Goal: Information Seeking & Learning: Learn about a topic

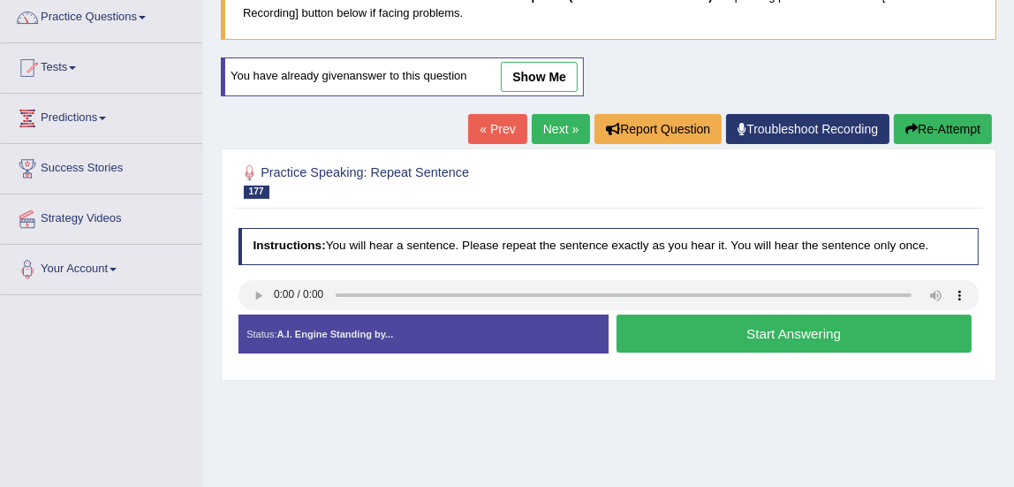
scroll to position [146, 0]
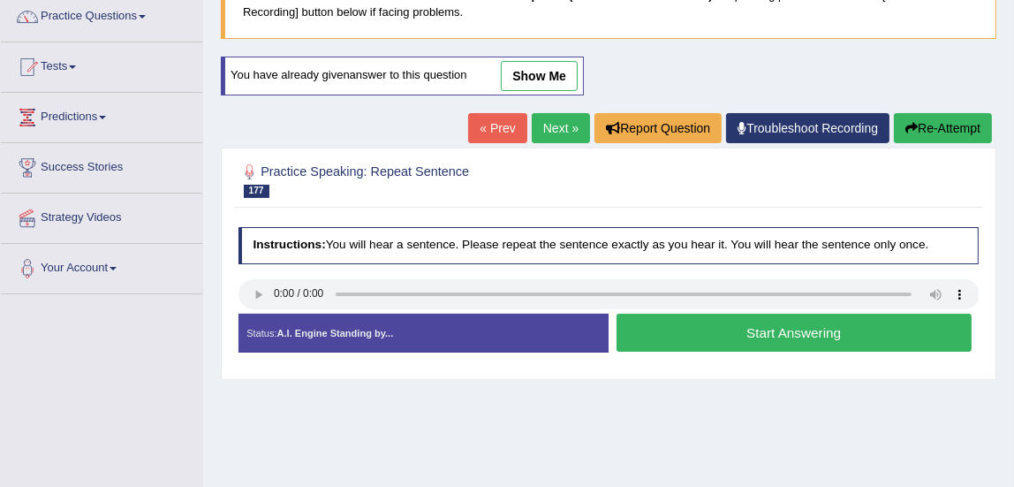
click at [95, 12] on link "Practice Questions" at bounding box center [101, 14] width 201 height 44
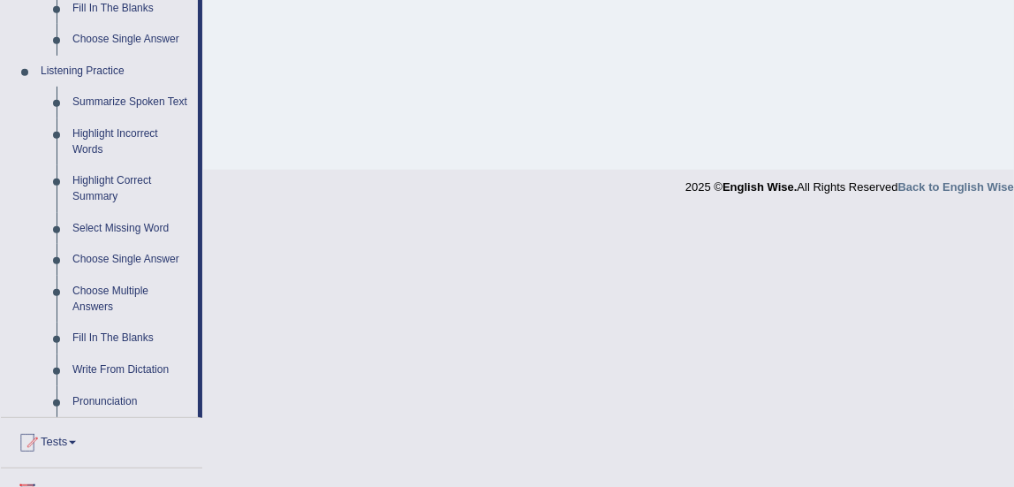
scroll to position [715, 0]
click at [116, 297] on link "Choose Multiple Answers" at bounding box center [131, 298] width 133 height 47
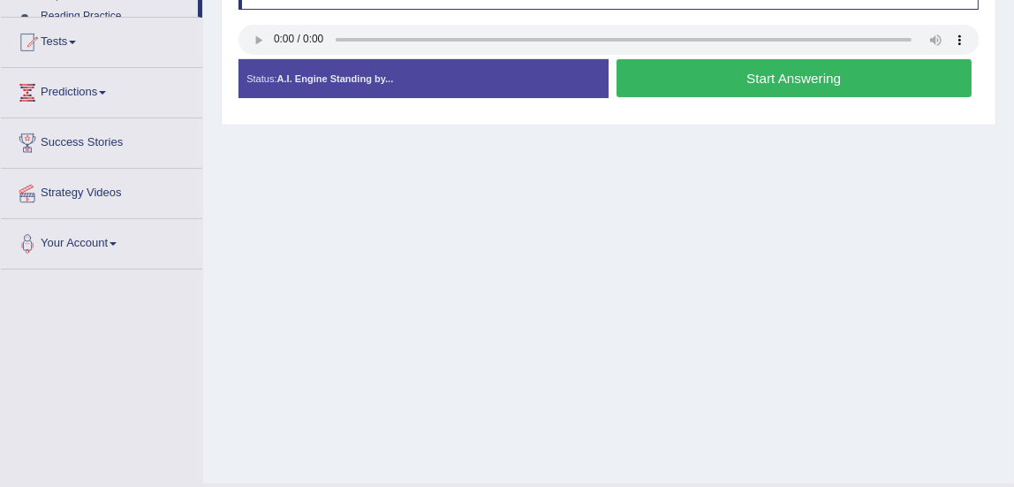
scroll to position [441, 0]
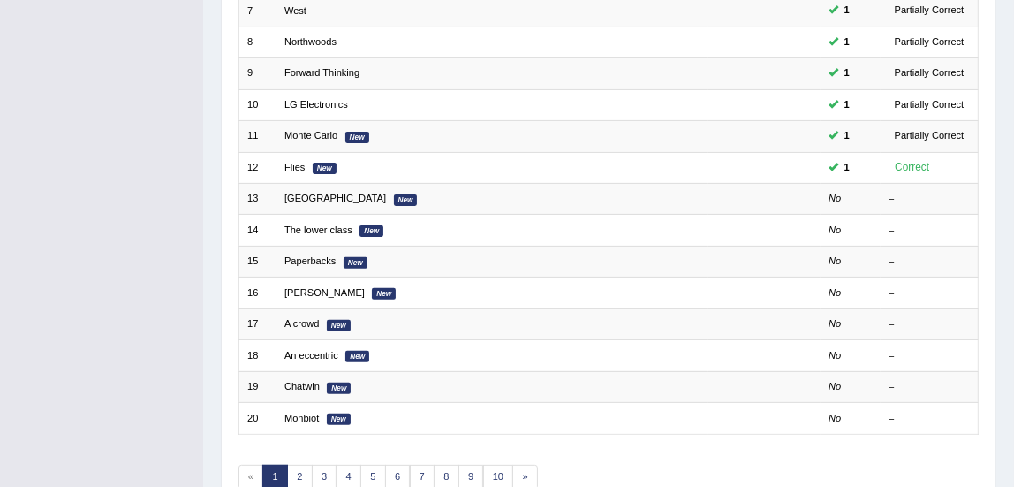
scroll to position [459, 0]
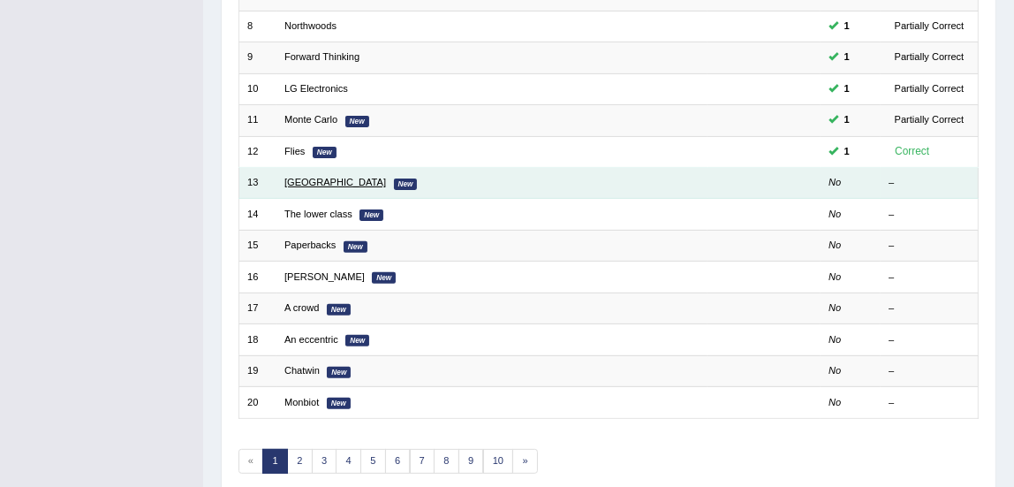
click at [310, 185] on link "Melbourne" at bounding box center [336, 182] width 102 height 11
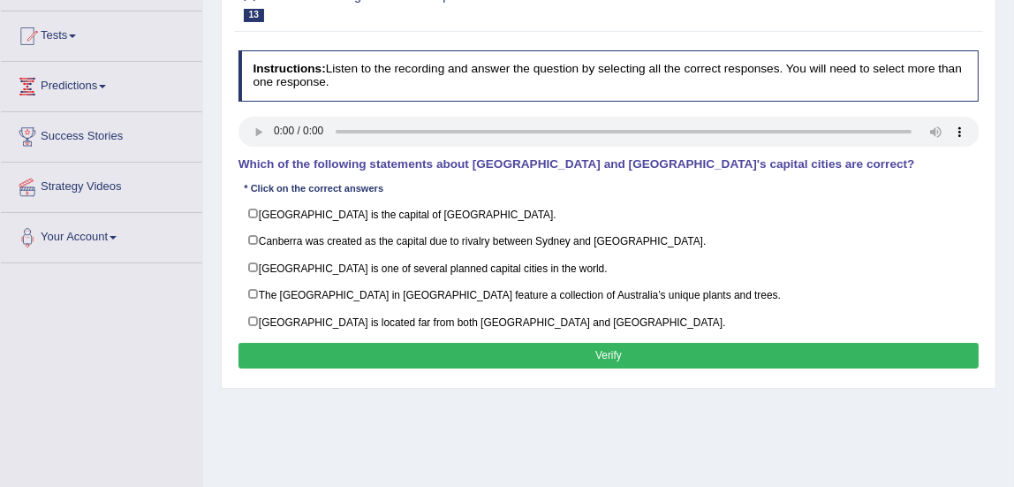
scroll to position [186, 0]
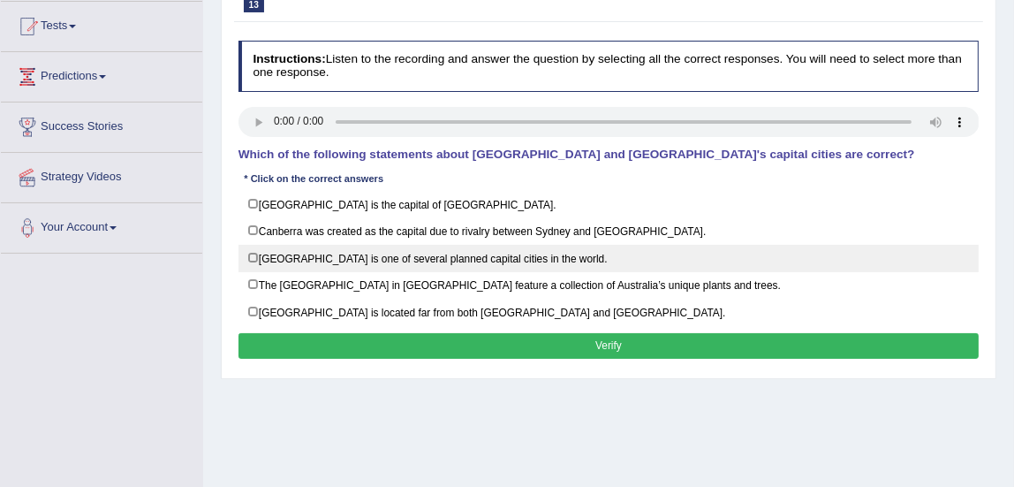
click at [251, 254] on label "Canberra is one of several planned capital cities in the world." at bounding box center [609, 258] width 741 height 27
checkbox input "true"
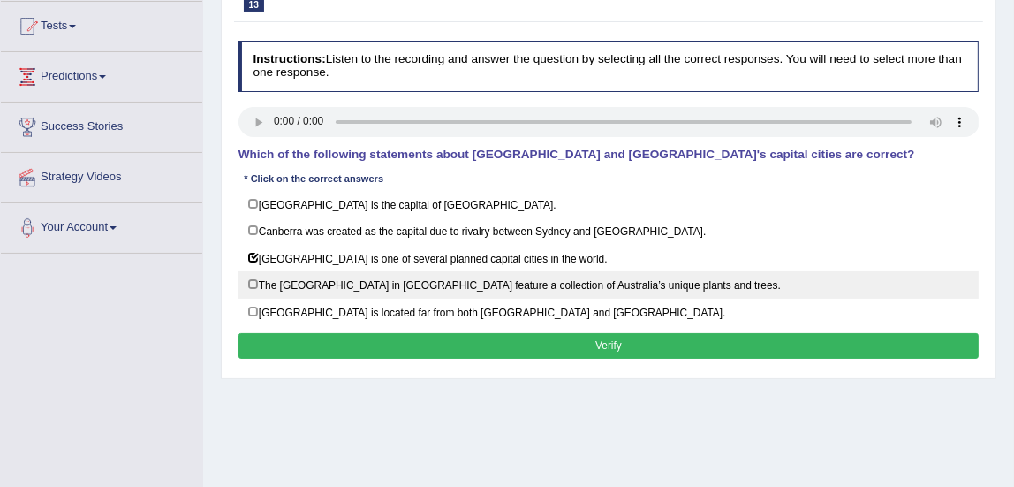
click at [258, 283] on label "The National Botanic Gardens in Canberra feature a collection of Australia’s un…" at bounding box center [609, 284] width 741 height 27
checkbox input "true"
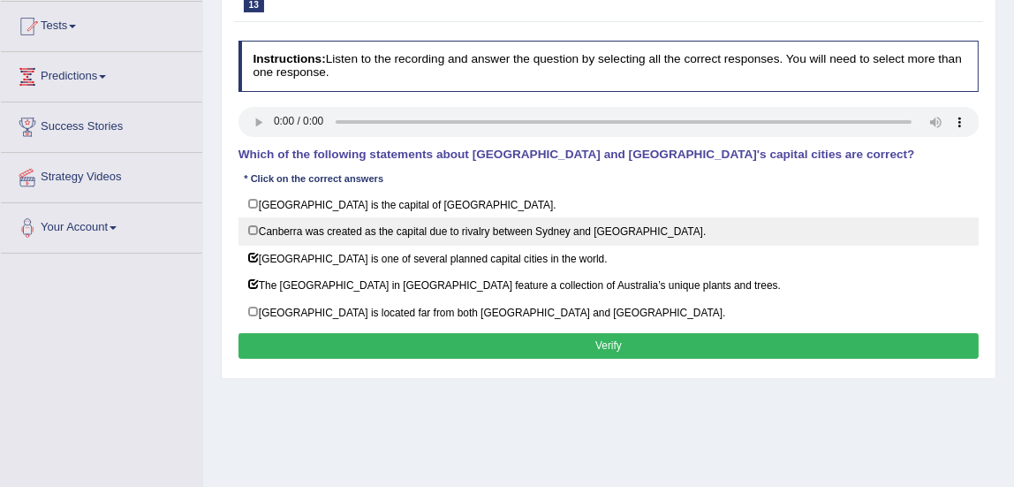
click at [255, 230] on label "Canberra was created as the capital due to rivalry between Sydney and Melbourne." at bounding box center [609, 230] width 741 height 27
checkbox input "true"
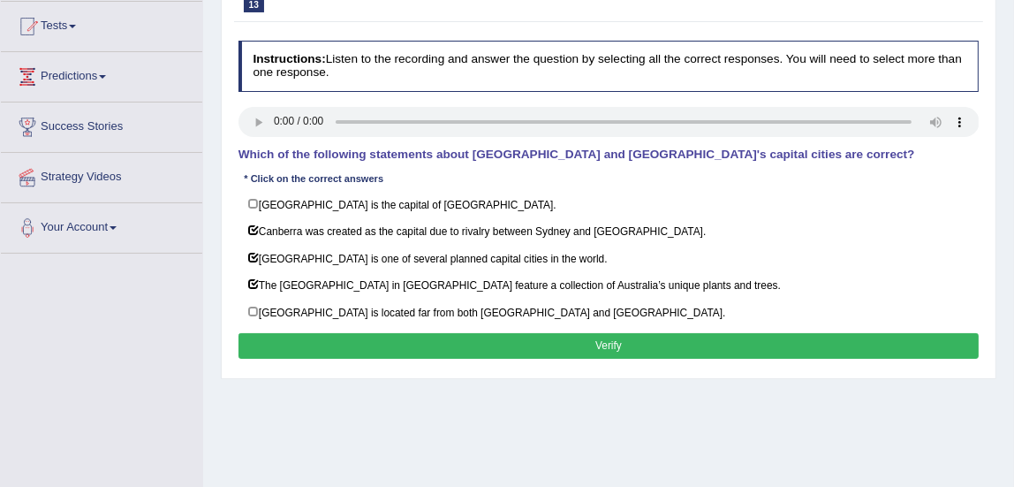
click at [366, 345] on button "Verify" at bounding box center [609, 346] width 741 height 26
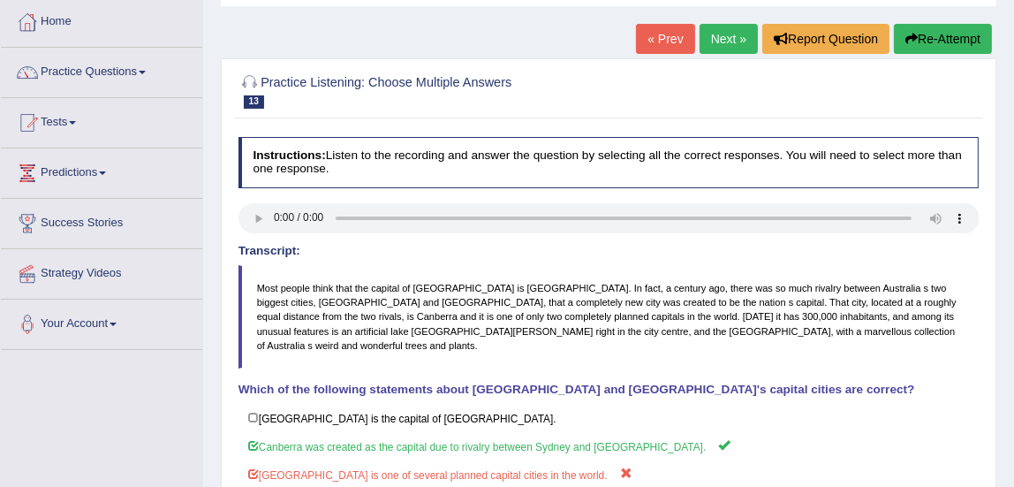
scroll to position [49, 0]
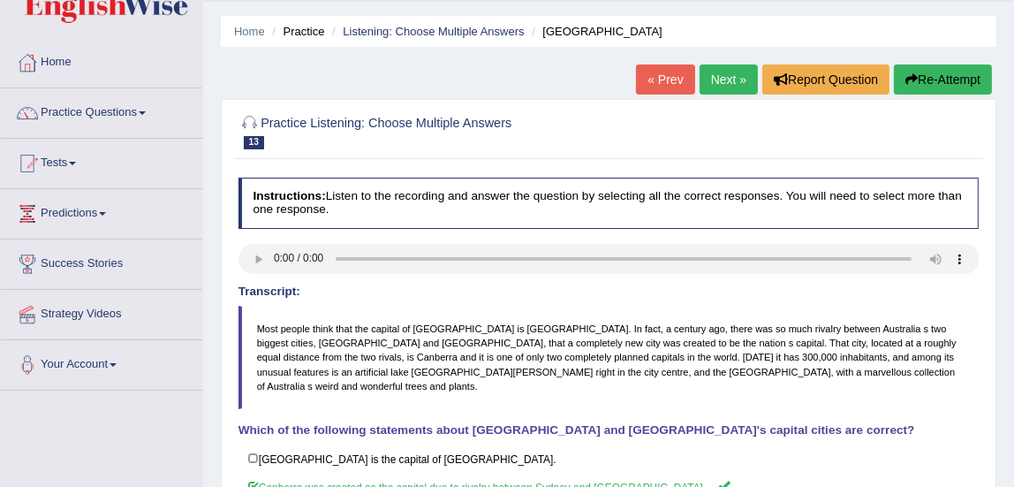
click at [723, 90] on link "Next »" at bounding box center [729, 80] width 58 height 30
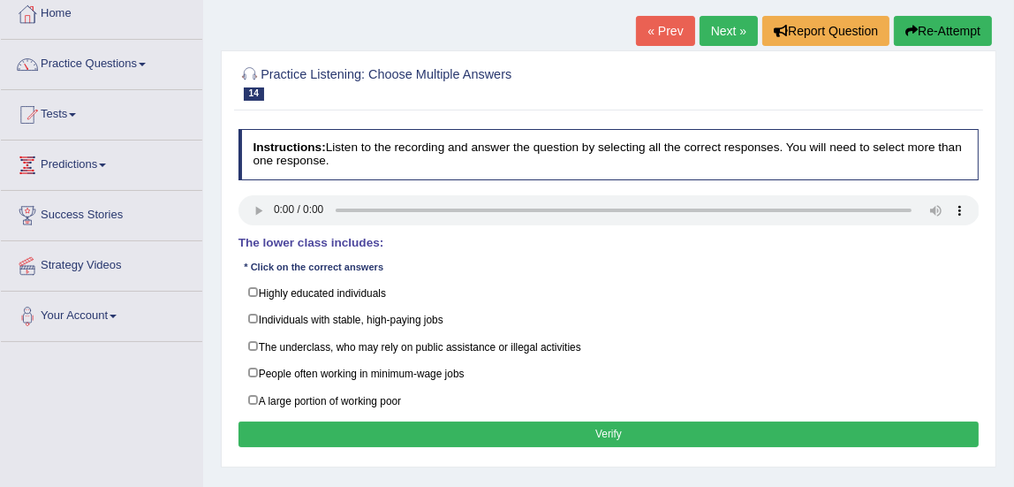
scroll to position [106, 0]
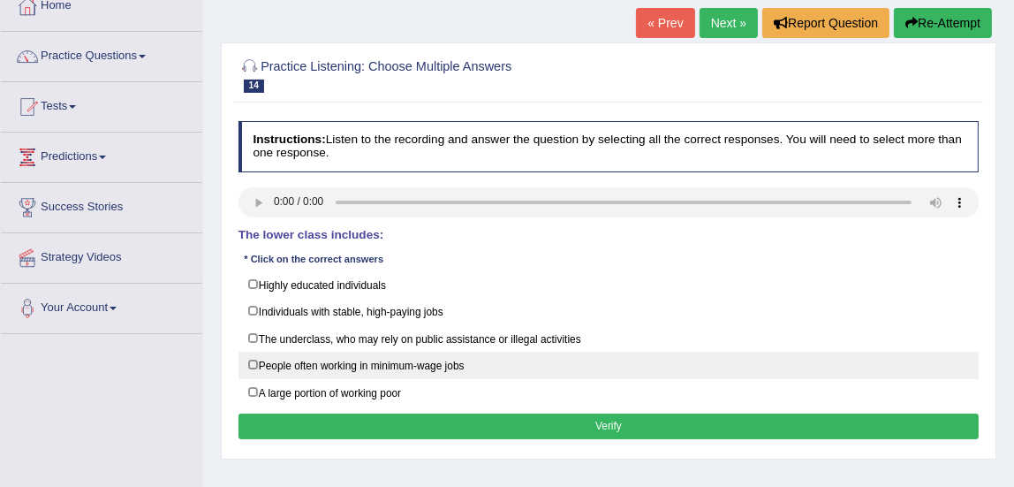
click at [255, 362] on label "People often working in minimum-wage jobs" at bounding box center [609, 365] width 741 height 27
checkbox input "true"
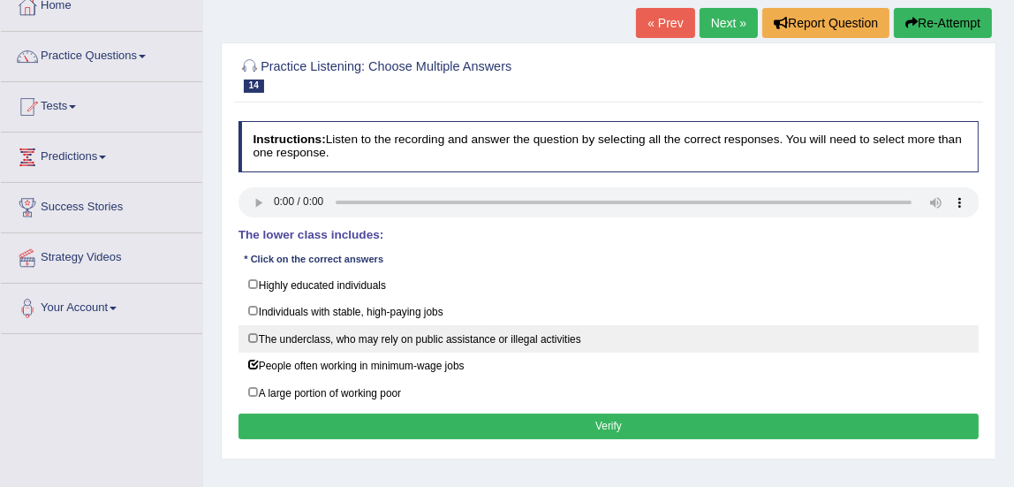
click at [253, 337] on label "The underclass, who may rely on public assistance or illegal activities" at bounding box center [609, 338] width 741 height 27
click at [253, 336] on label "The underclass, who may rely on public assistance or illegal activities" at bounding box center [609, 338] width 741 height 27
click at [254, 336] on label "The underclass, who may rely on public assistance or illegal activities" at bounding box center [609, 338] width 741 height 27
checkbox input "true"
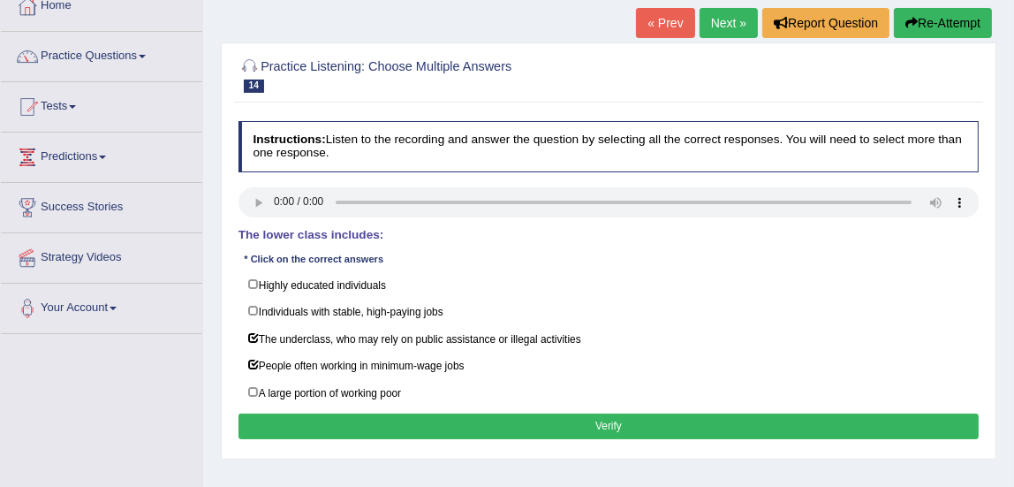
click at [319, 428] on button "Verify" at bounding box center [609, 427] width 741 height 26
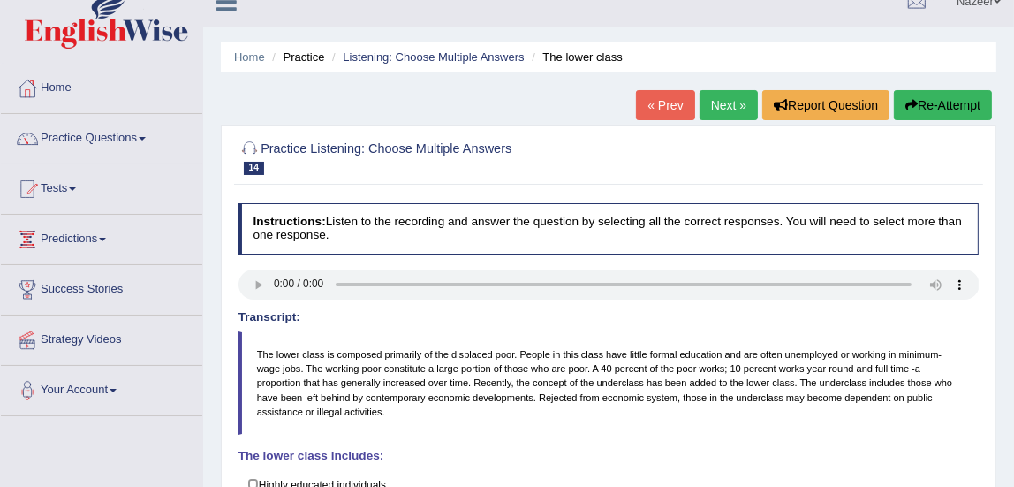
scroll to position [9, 0]
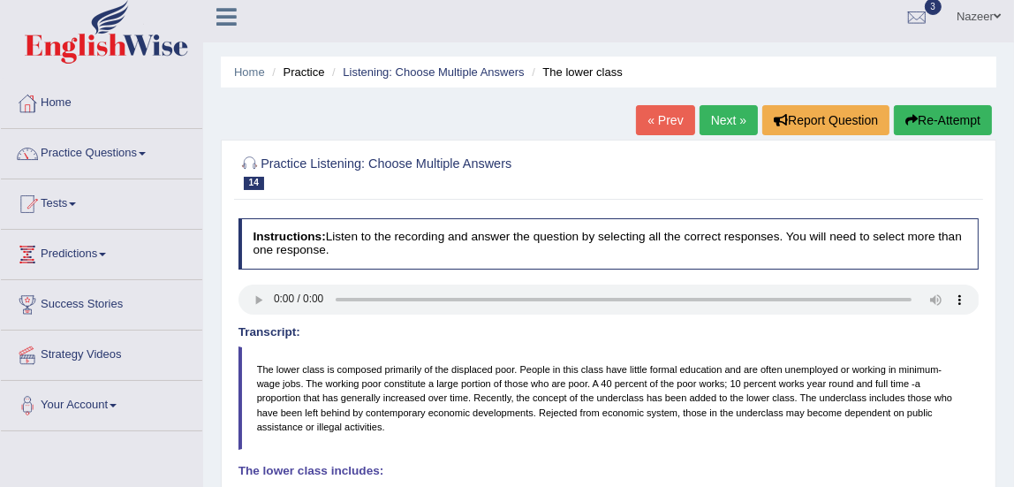
click at [739, 124] on link "Next »" at bounding box center [729, 120] width 58 height 30
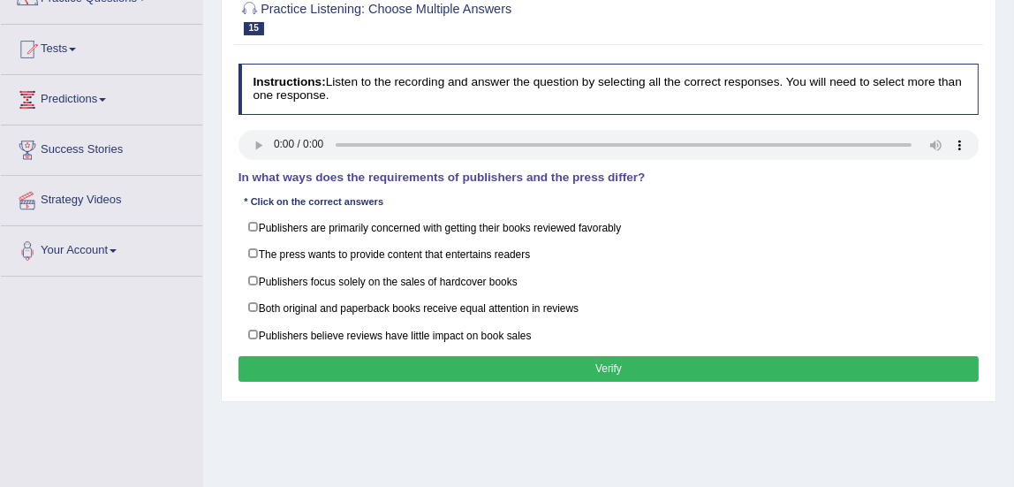
scroll to position [170, 0]
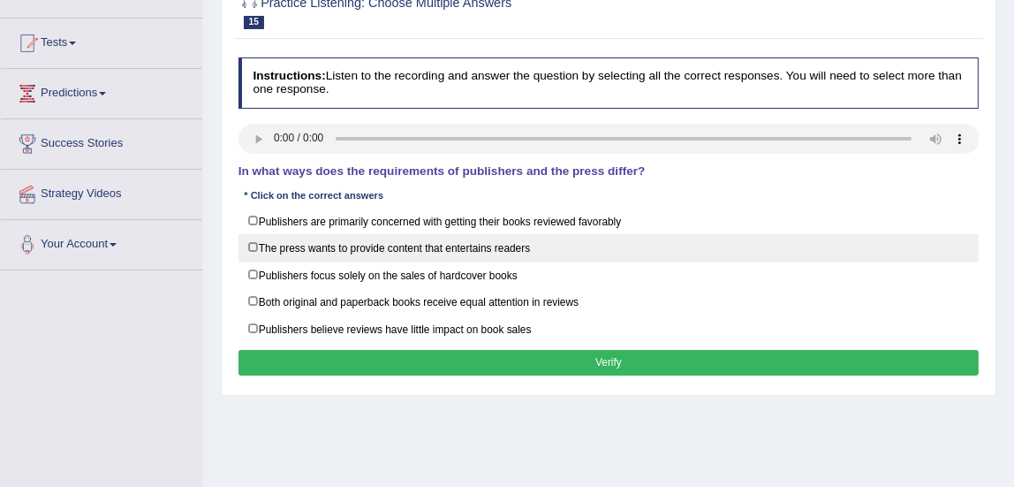
click at [254, 247] on label "The press wants to provide content that entertains readers" at bounding box center [609, 247] width 741 height 27
checkbox input "true"
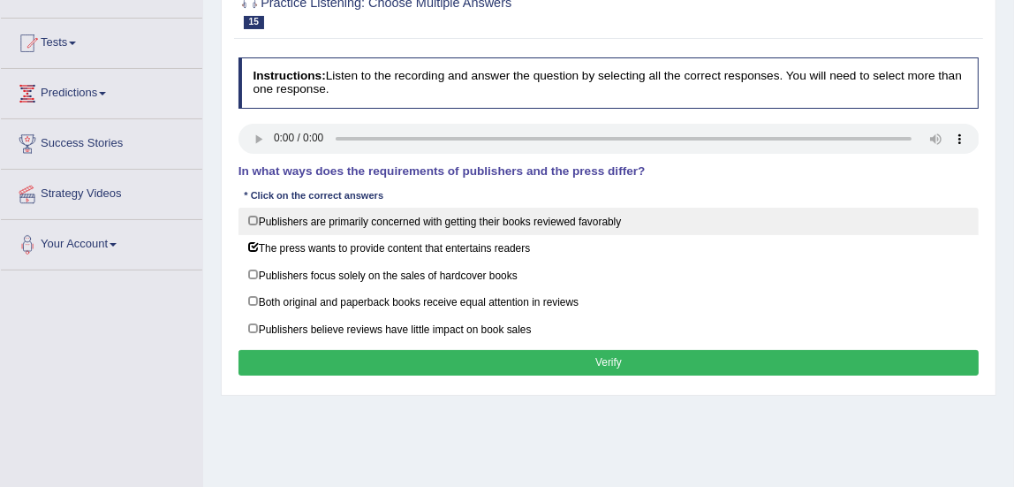
click at [255, 216] on label "Publishers are primarily concerned with getting their books reviewed favorably" at bounding box center [609, 221] width 741 height 27
checkbox input "true"
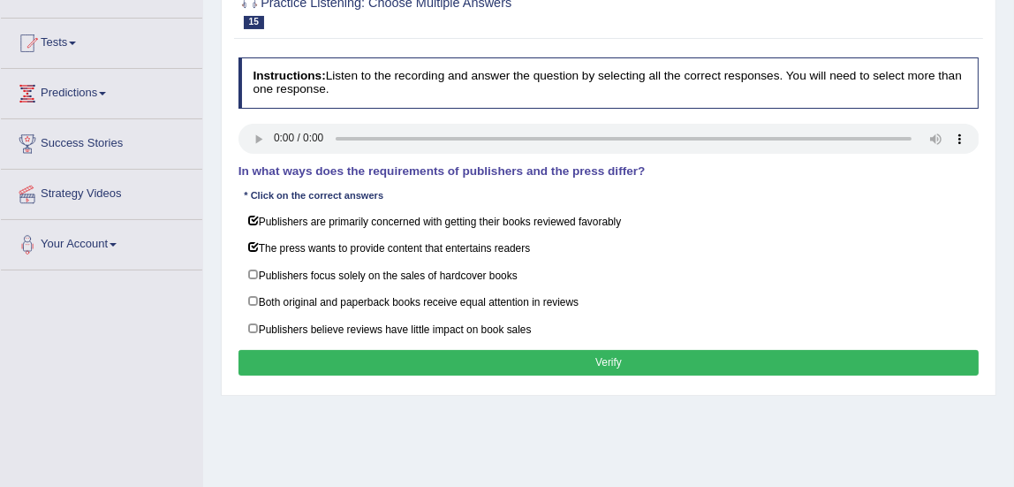
click at [412, 368] on button "Verify" at bounding box center [609, 363] width 741 height 26
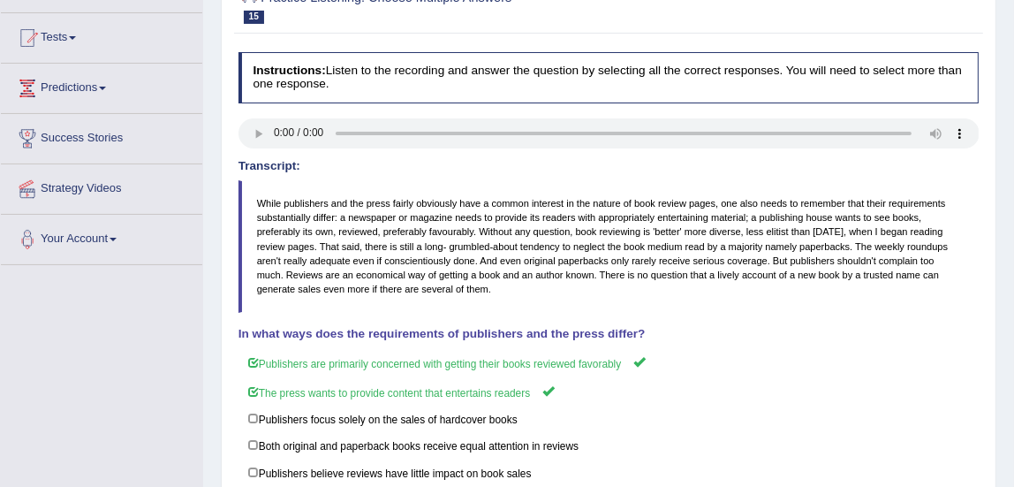
scroll to position [57, 0]
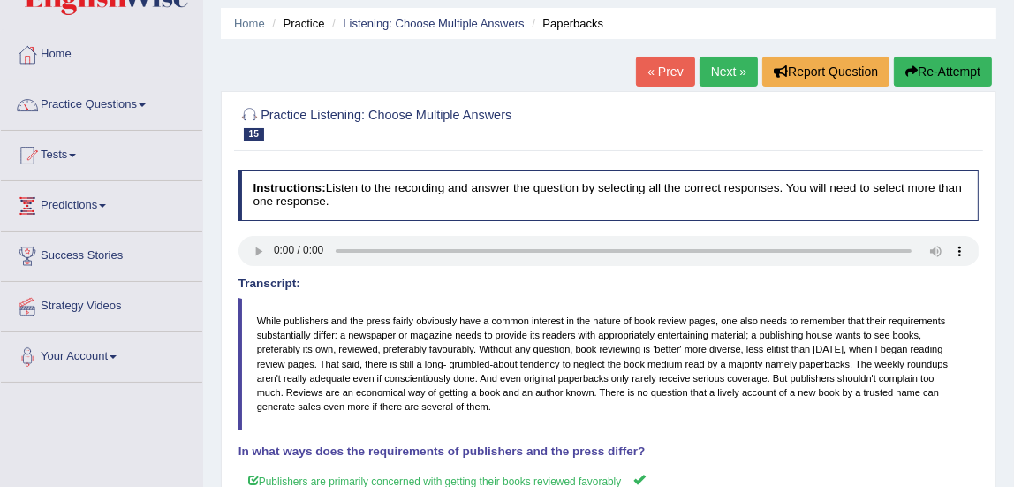
click at [729, 80] on link "Next »" at bounding box center [729, 72] width 58 height 30
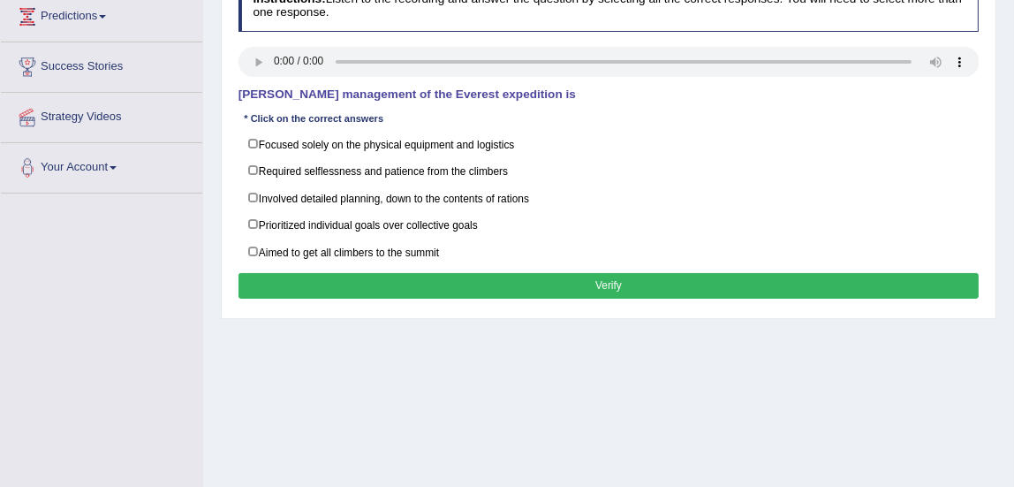
scroll to position [247, 0]
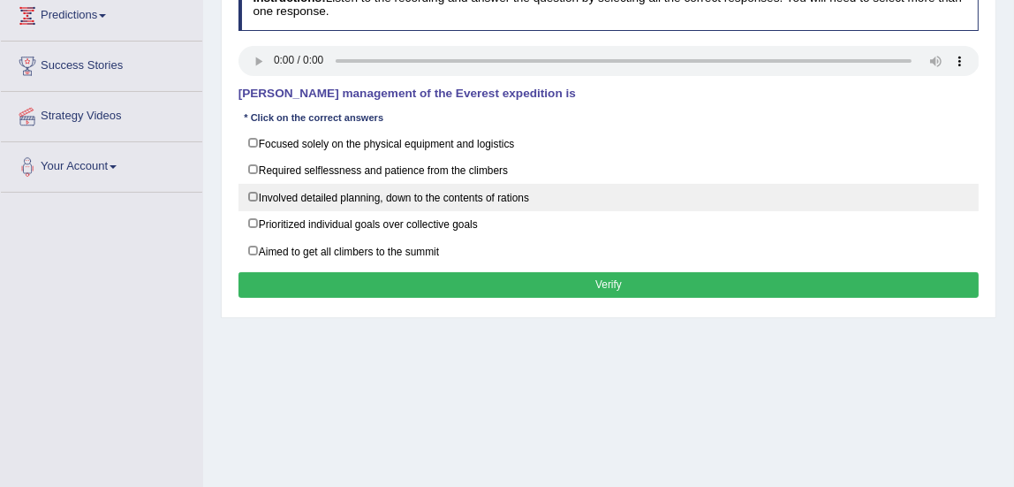
click at [254, 198] on label "Involved detailed planning, down to the contents of rations" at bounding box center [609, 197] width 741 height 27
checkbox input "true"
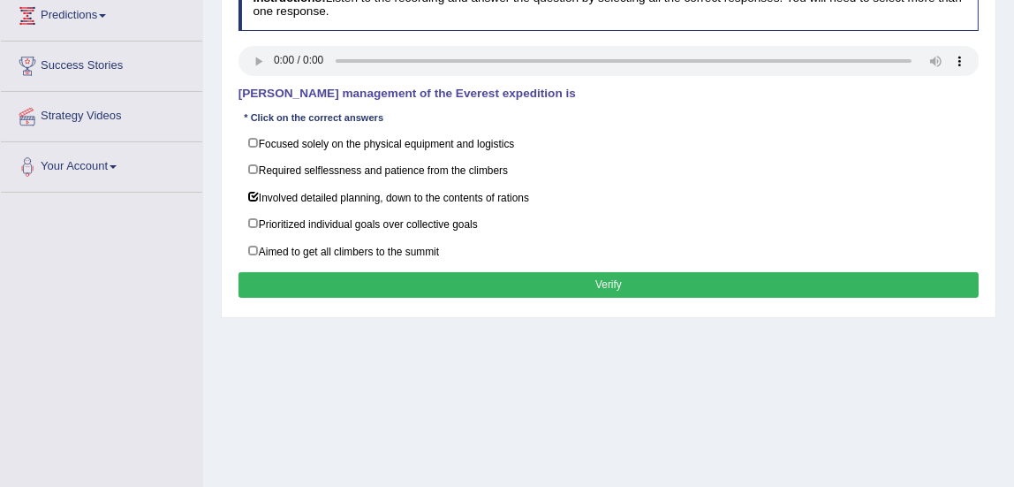
click at [457, 275] on button "Verify" at bounding box center [609, 285] width 741 height 26
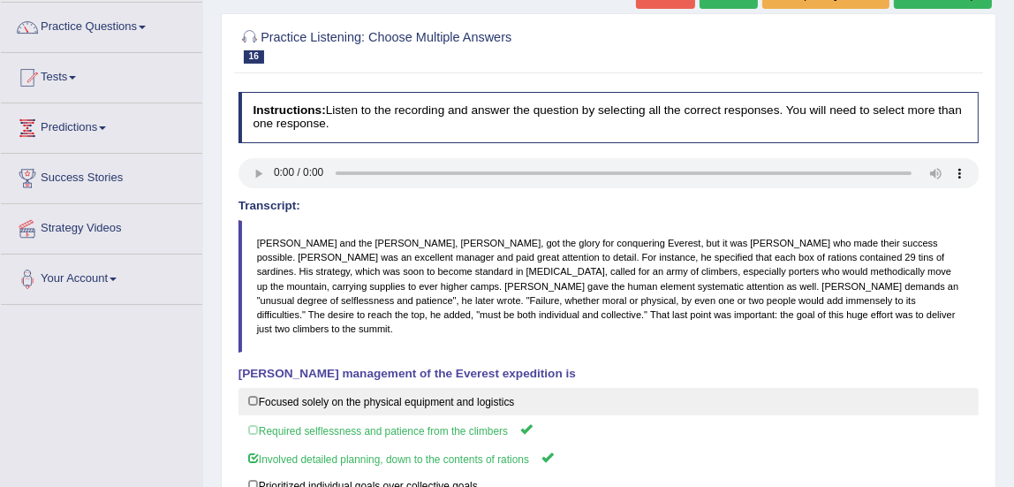
scroll to position [124, 0]
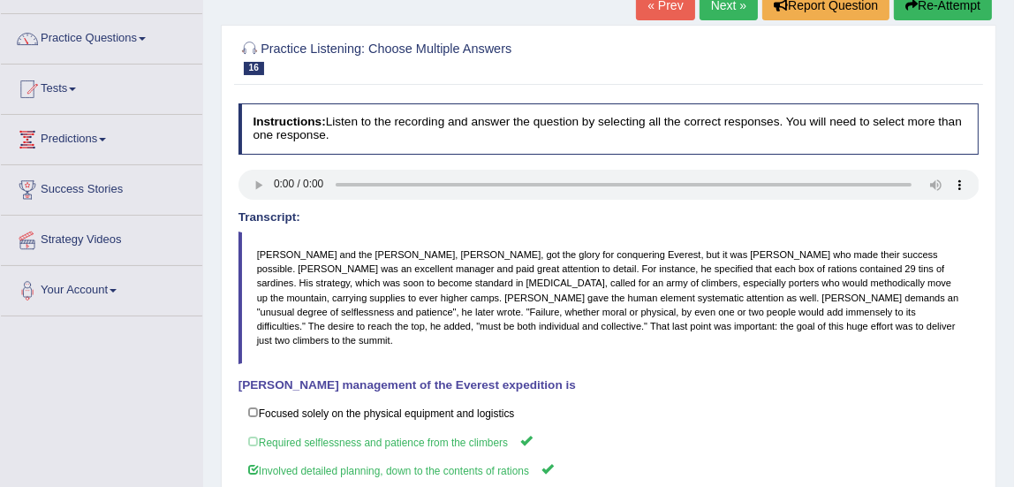
click at [725, 9] on link "Next »" at bounding box center [729, 5] width 58 height 30
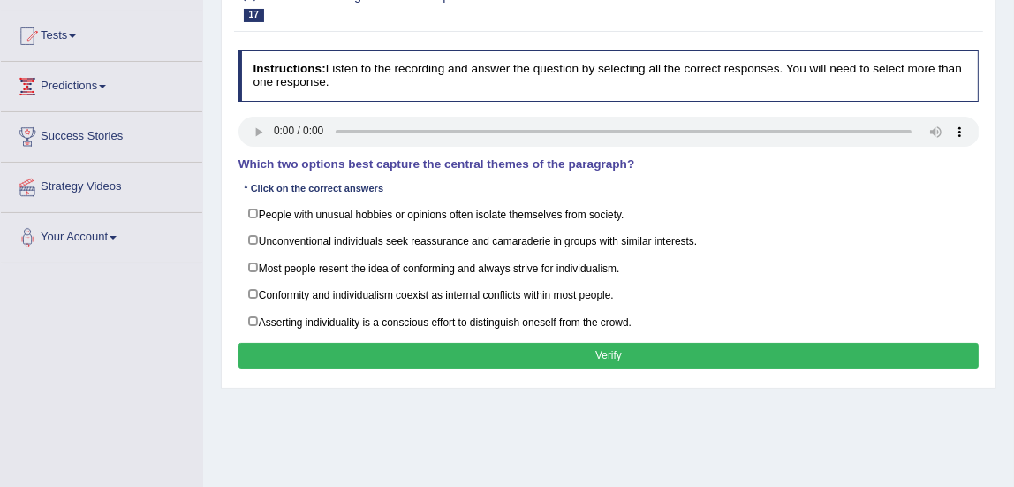
scroll to position [180, 0]
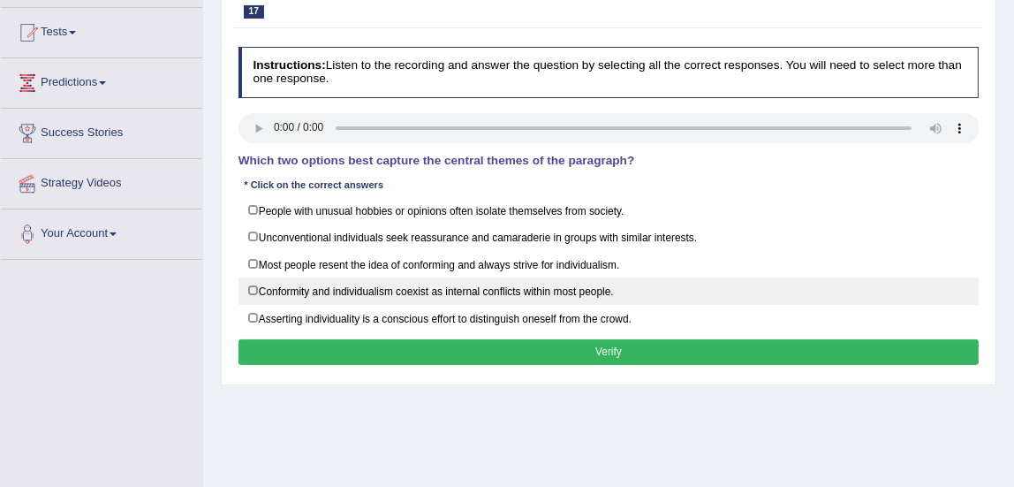
click at [252, 292] on label "Conformity and individualism coexist as internal conflicts within most people." at bounding box center [609, 290] width 741 height 27
checkbox input "true"
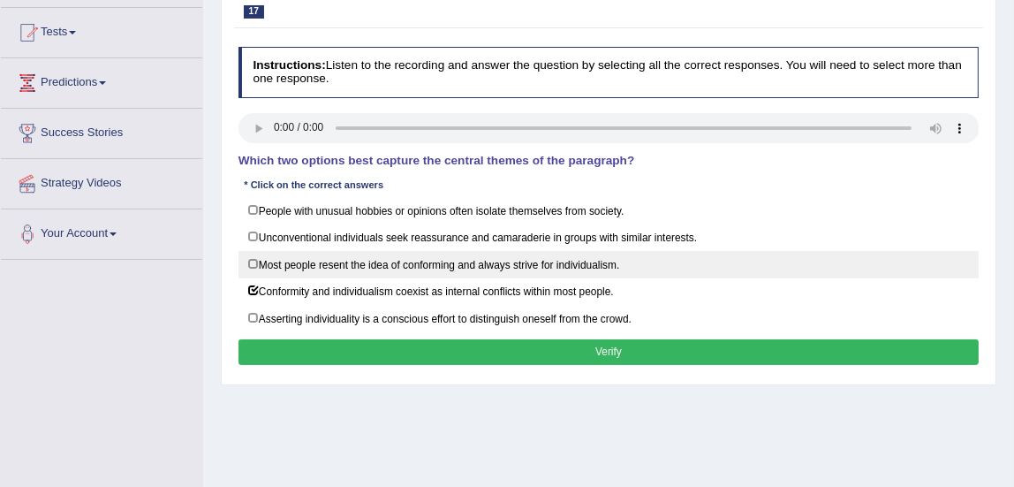
click at [252, 258] on label "Most people resent the idea of conforming and always strive for individualism." at bounding box center [609, 264] width 741 height 27
checkbox input "true"
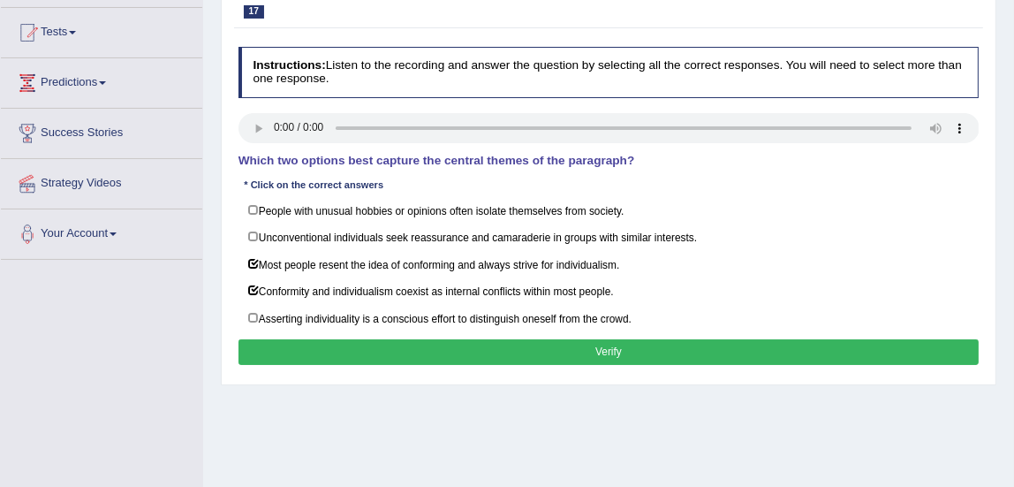
click at [305, 361] on button "Verify" at bounding box center [609, 352] width 741 height 26
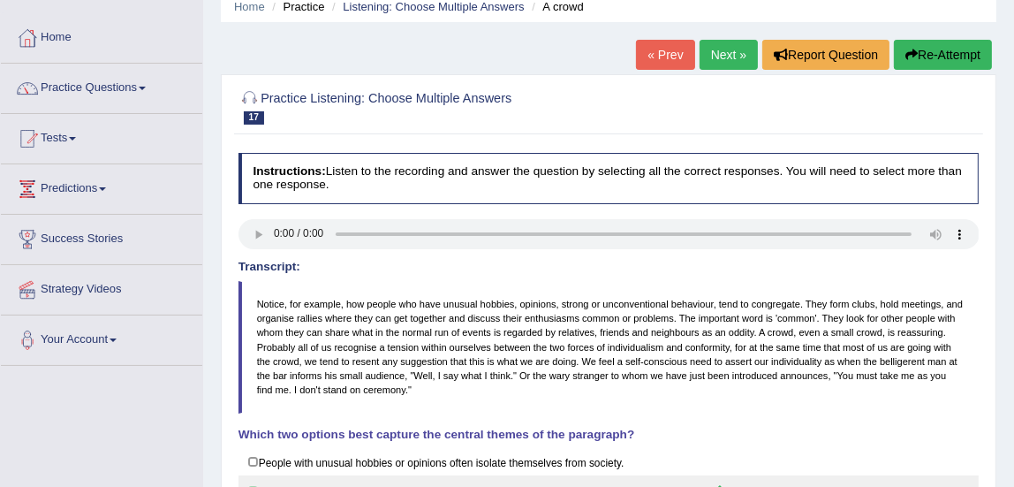
scroll to position [72, 0]
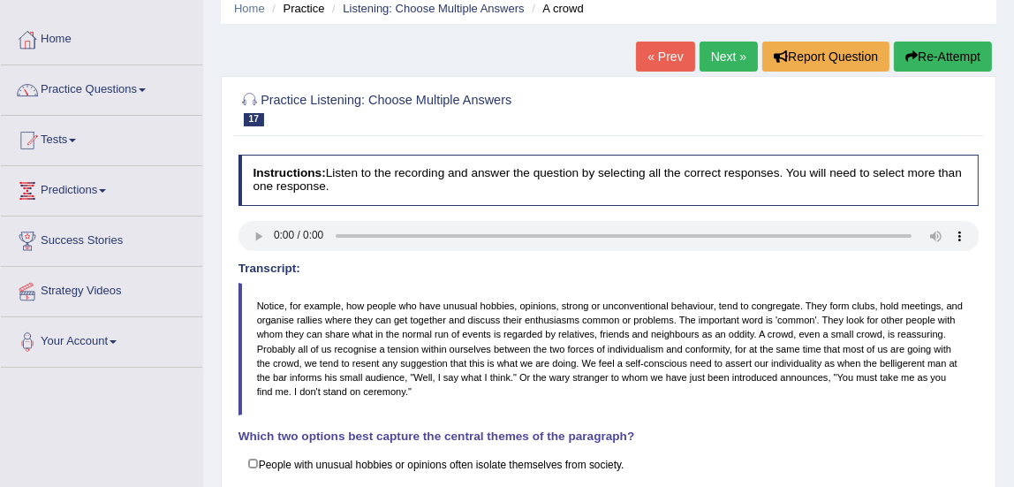
click at [722, 49] on link "Next »" at bounding box center [729, 57] width 58 height 30
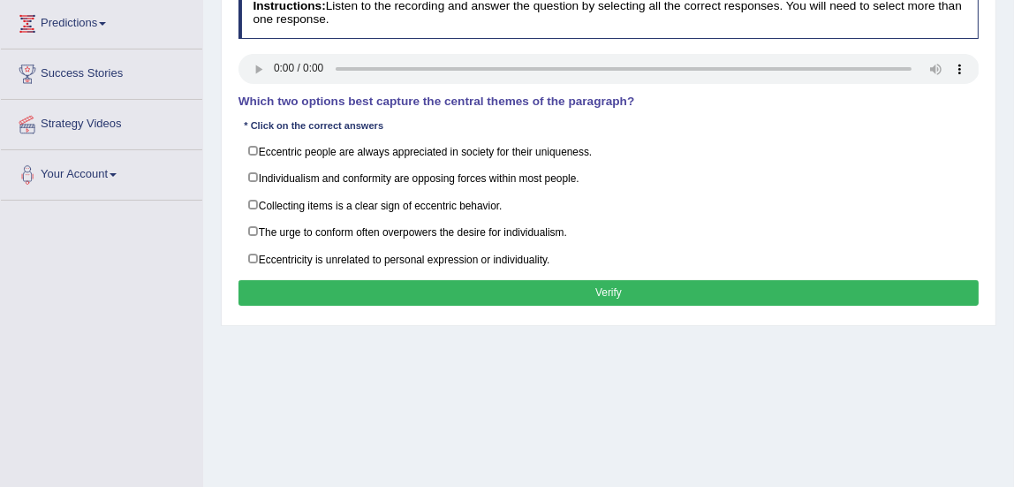
scroll to position [242, 0]
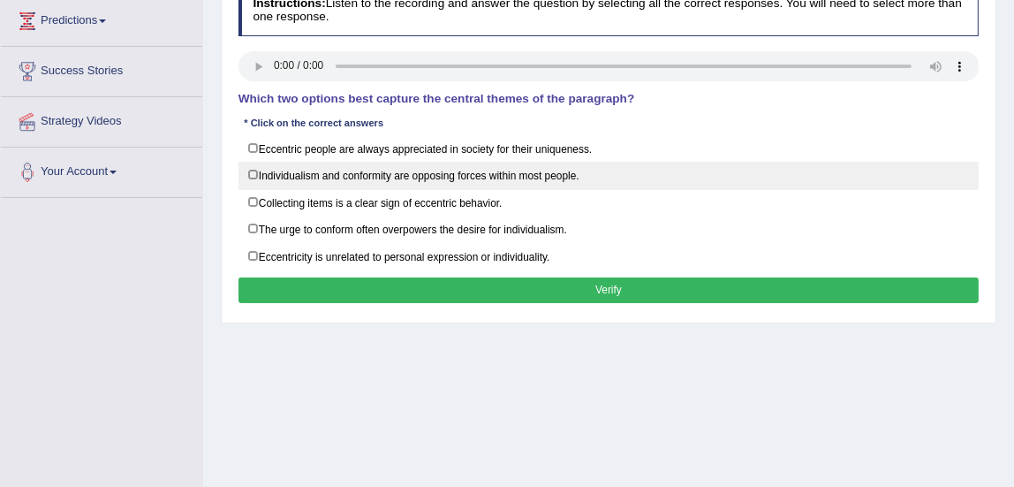
click at [252, 171] on label "Individualism and conformity are opposing forces within most people." at bounding box center [609, 175] width 741 height 27
checkbox input "true"
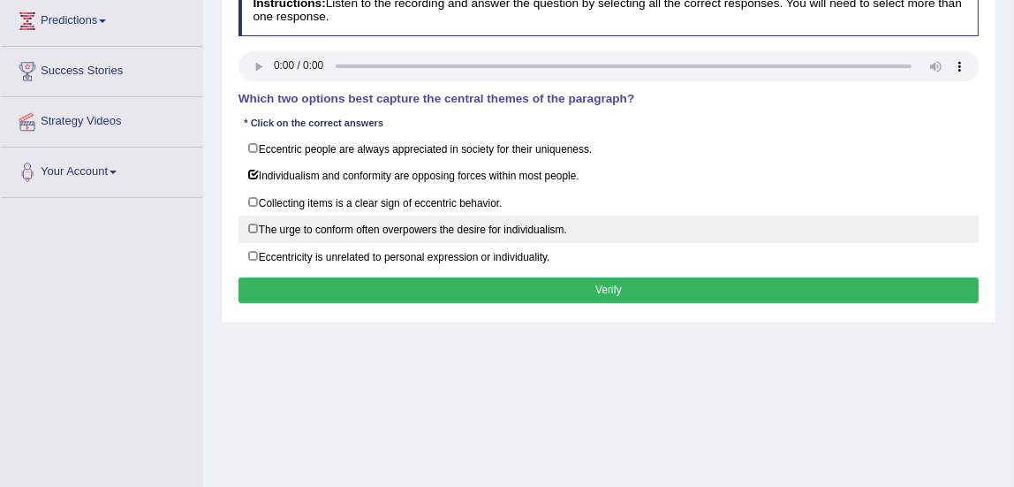
click at [253, 227] on label "The urge to conform often overpowers the desire for individualism." at bounding box center [609, 229] width 741 height 27
checkbox input "true"
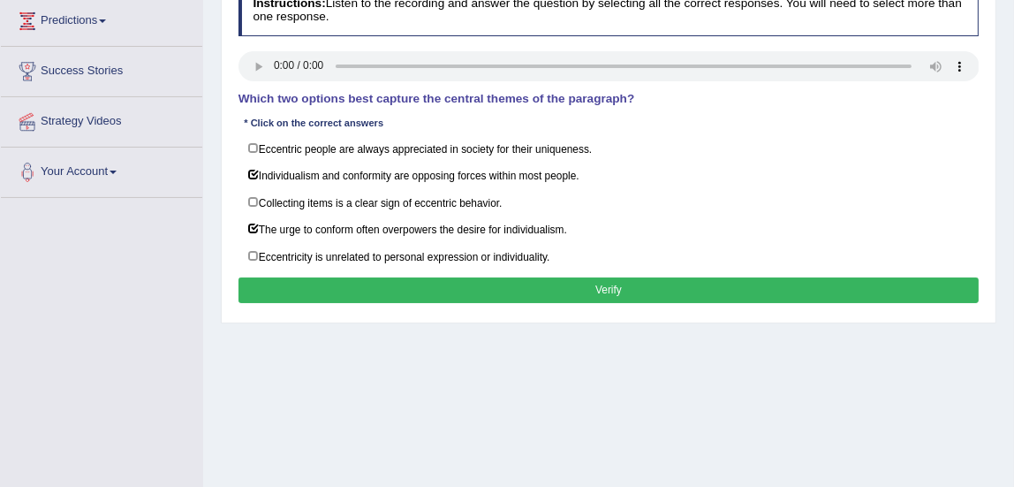
click at [303, 289] on button "Verify" at bounding box center [609, 290] width 741 height 26
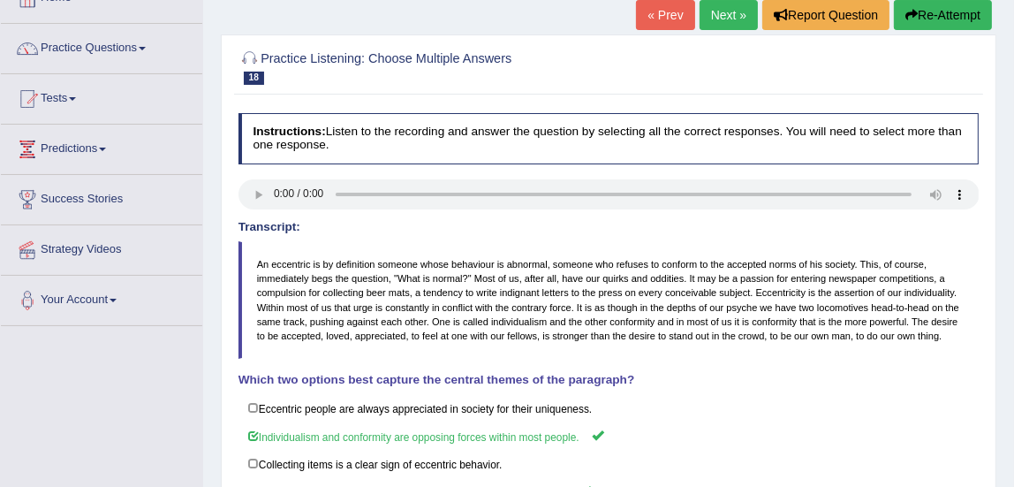
scroll to position [113, 0]
click at [721, 11] on link "Next »" at bounding box center [729, 16] width 58 height 30
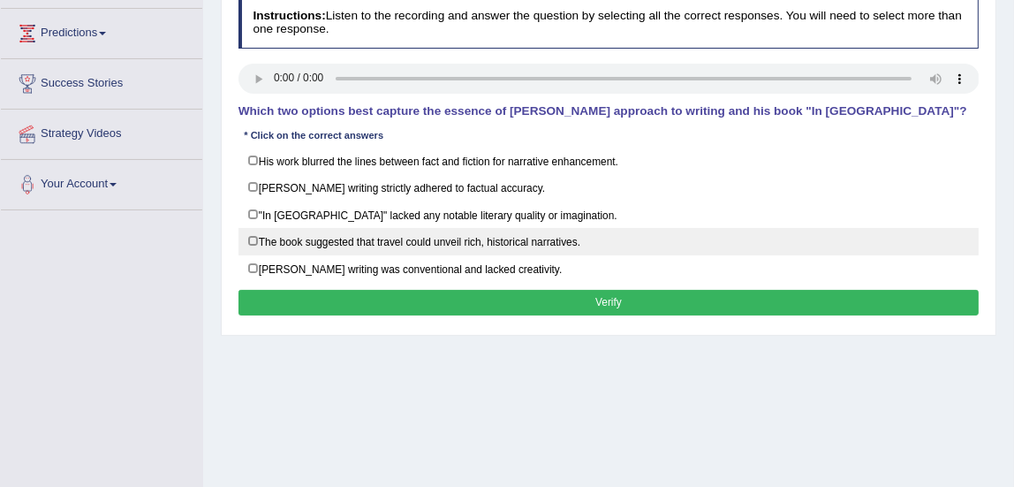
click at [250, 239] on label "The book suggested that travel could unveil rich, historical narratives." at bounding box center [609, 241] width 741 height 27
checkbox input "true"
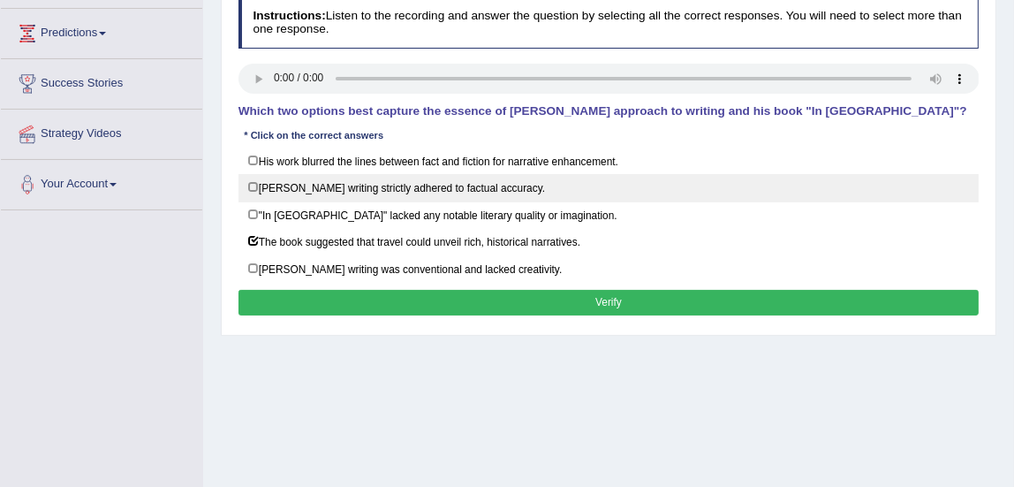
click at [253, 185] on label "[PERSON_NAME] writing strictly adhered to factual accuracy." at bounding box center [609, 187] width 741 height 27
checkbox input "true"
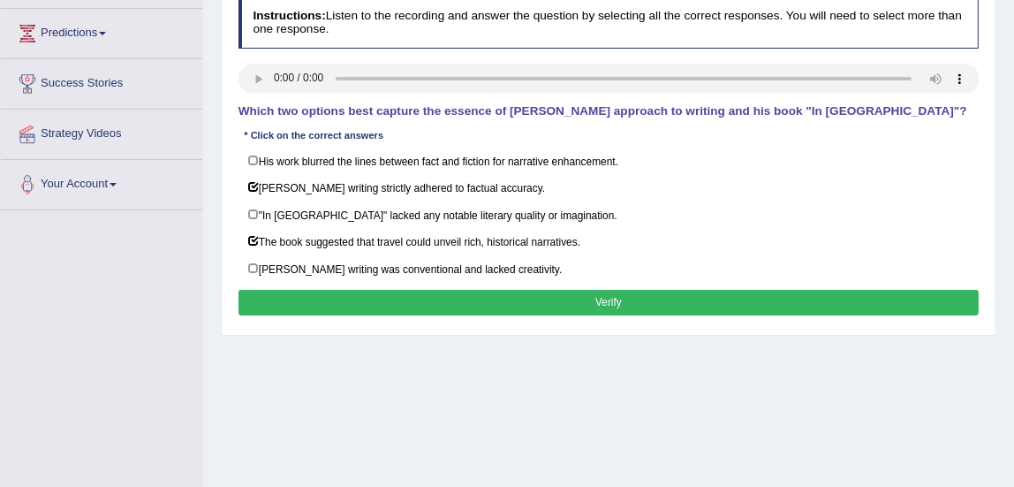
click at [362, 300] on button "Verify" at bounding box center [609, 303] width 741 height 26
